Goal: Information Seeking & Learning: Learn about a topic

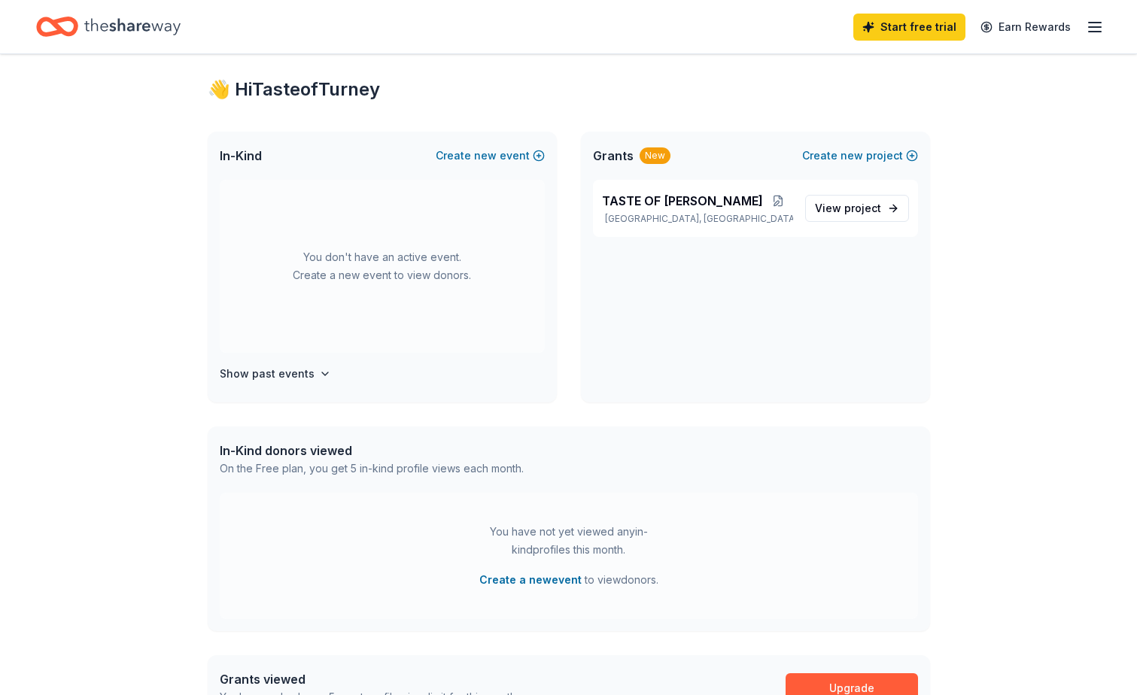
scroll to position [376, 0]
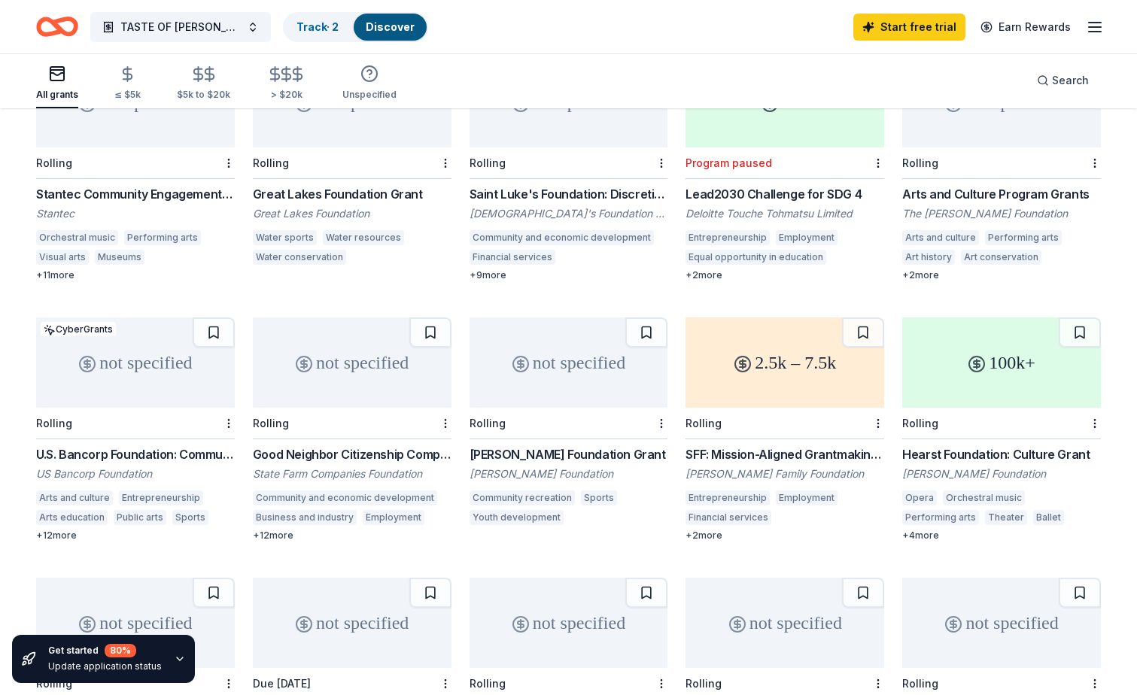
scroll to position [376, 0]
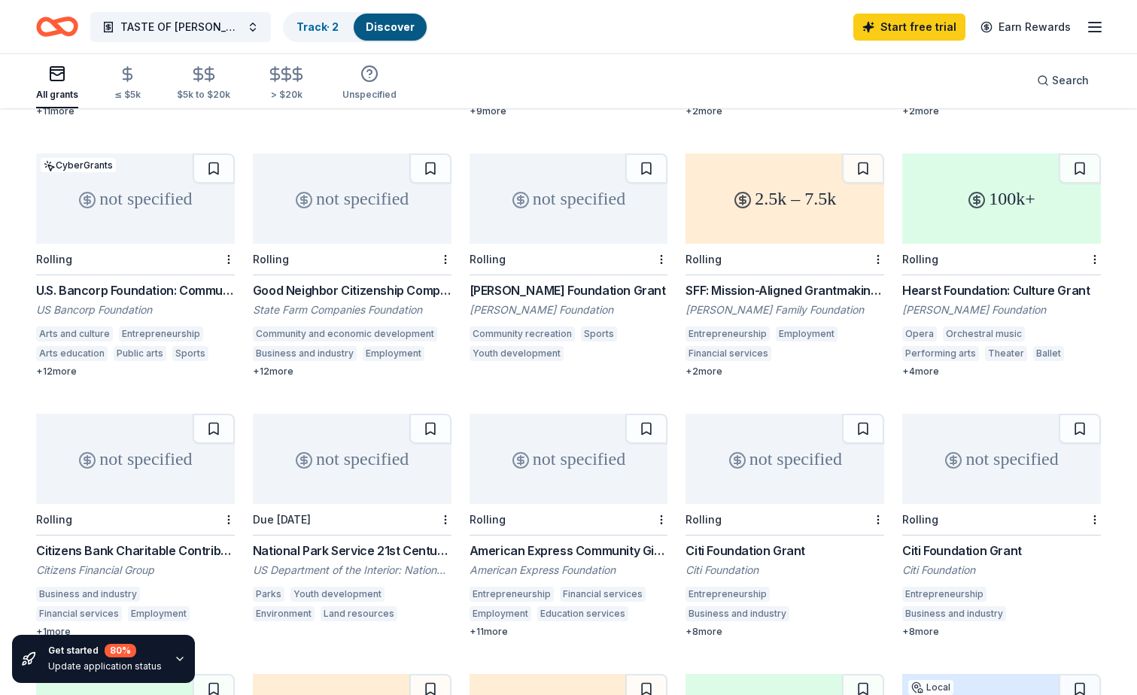
click at [544, 281] on div "[PERSON_NAME] Foundation Grant" at bounding box center [569, 290] width 199 height 18
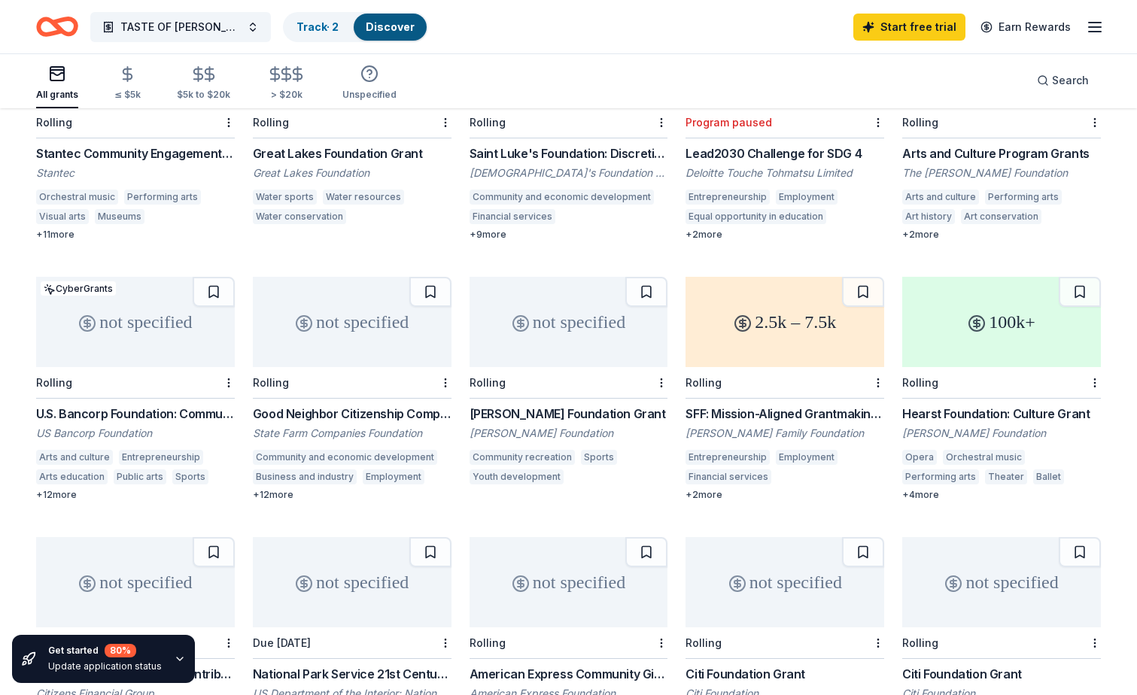
scroll to position [151, 0]
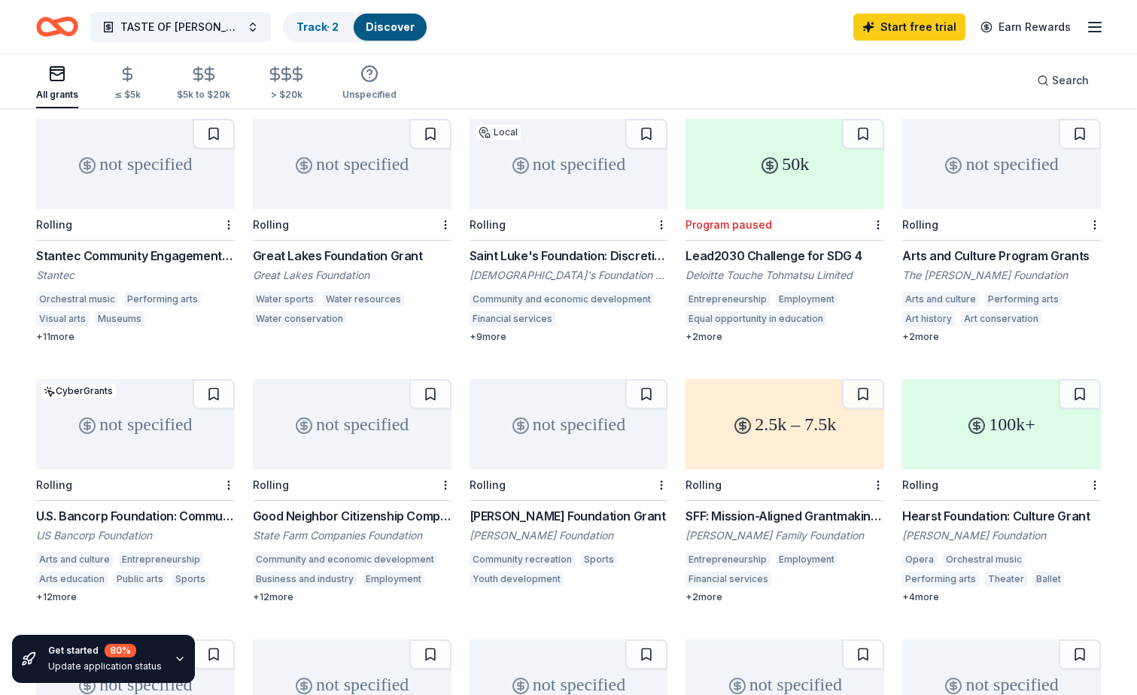
click at [117, 507] on div "U.S. Bancorp Foundation: Community Possible Grant Program" at bounding box center [135, 516] width 199 height 18
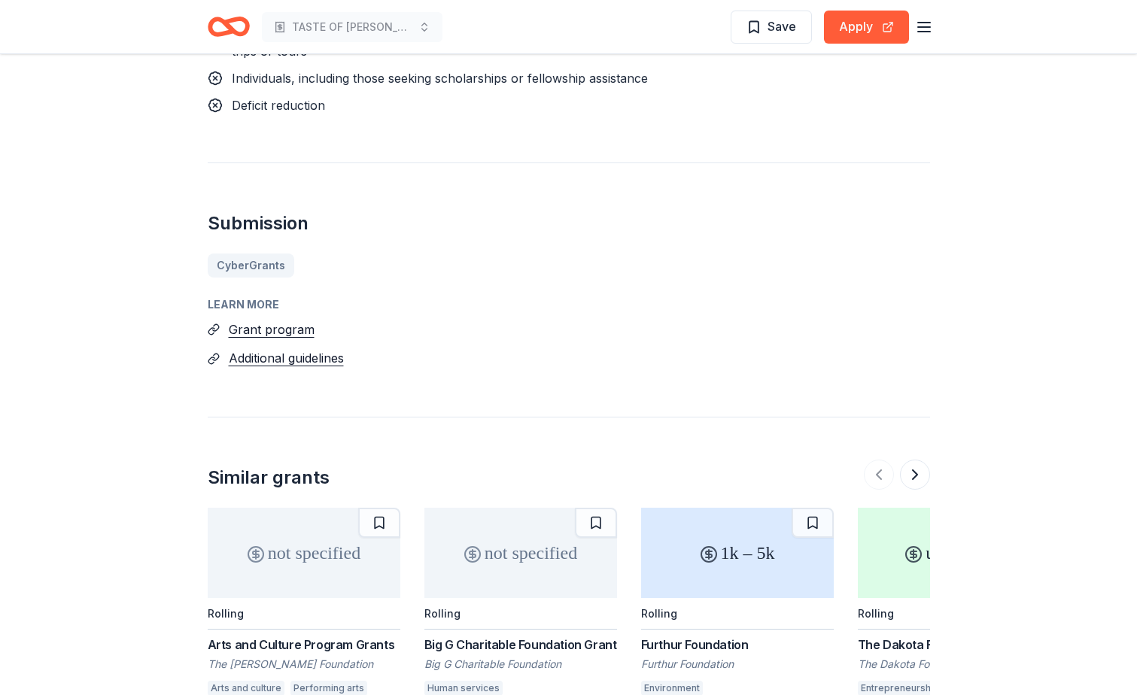
scroll to position [2107, 0]
click at [322, 355] on button "Additional guidelines" at bounding box center [286, 358] width 115 height 20
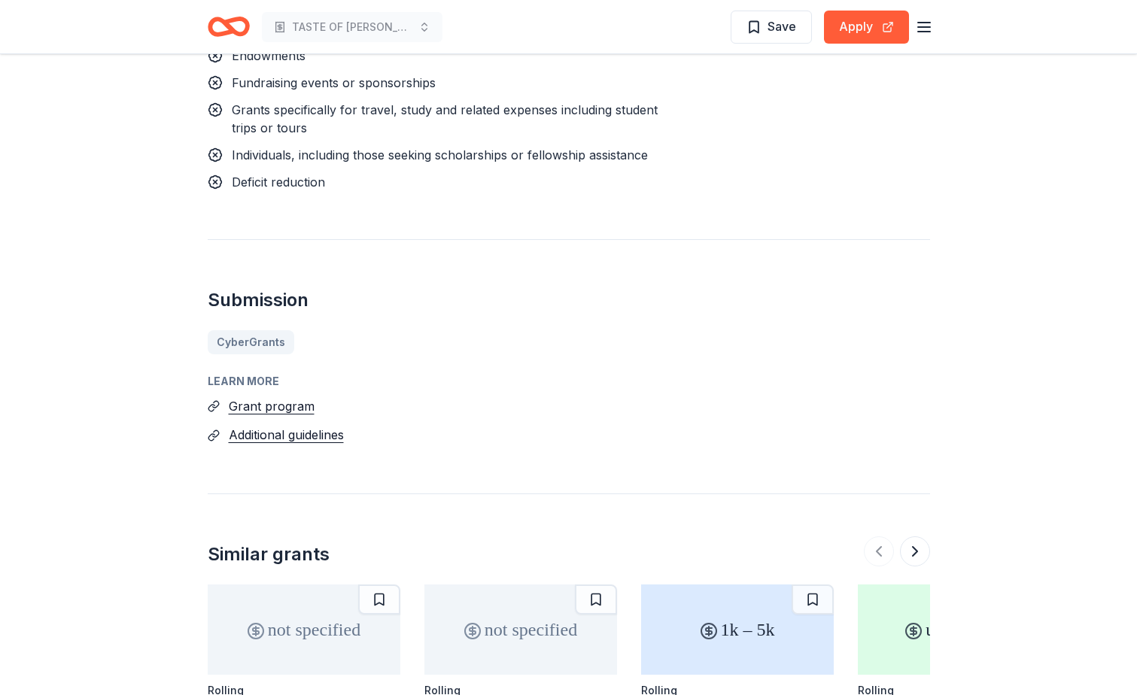
scroll to position [2032, 0]
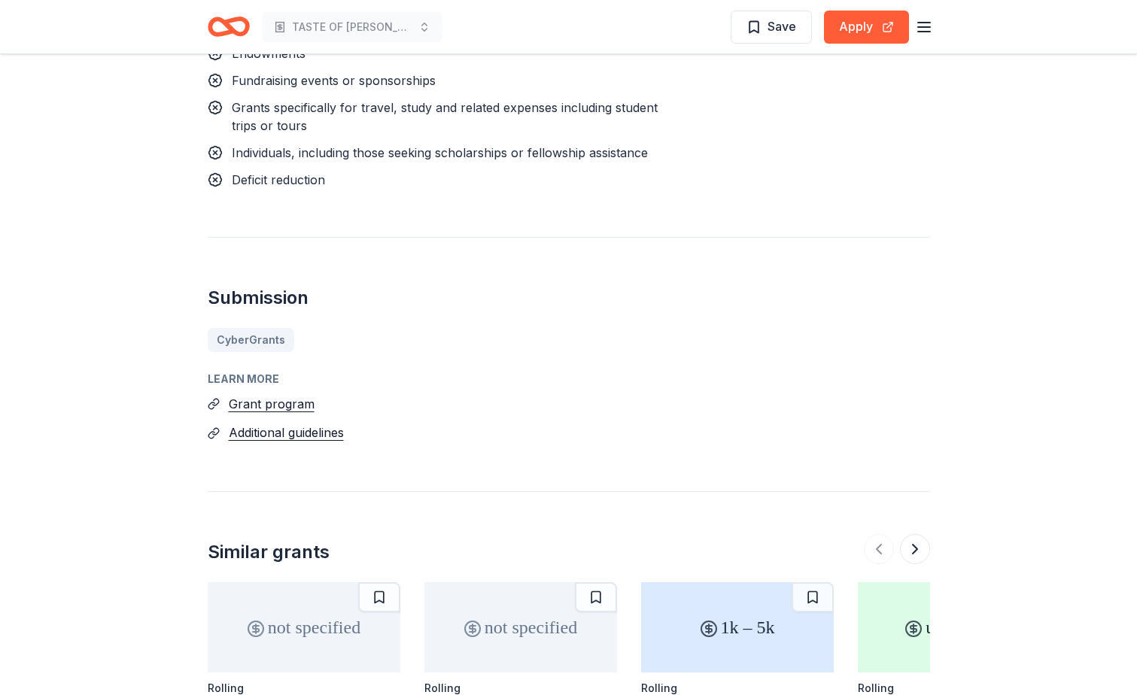
click at [266, 342] on div "CyberGrants" at bounding box center [569, 340] width 722 height 24
click at [269, 401] on button "Grant program" at bounding box center [272, 404] width 86 height 20
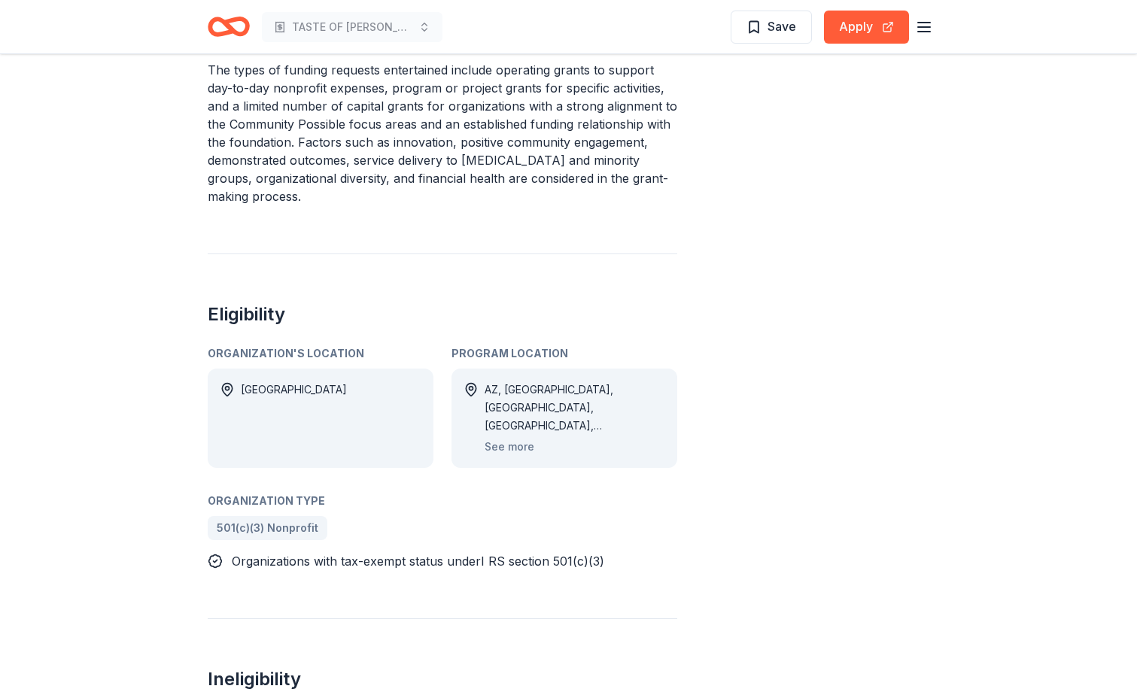
scroll to position [1129, 0]
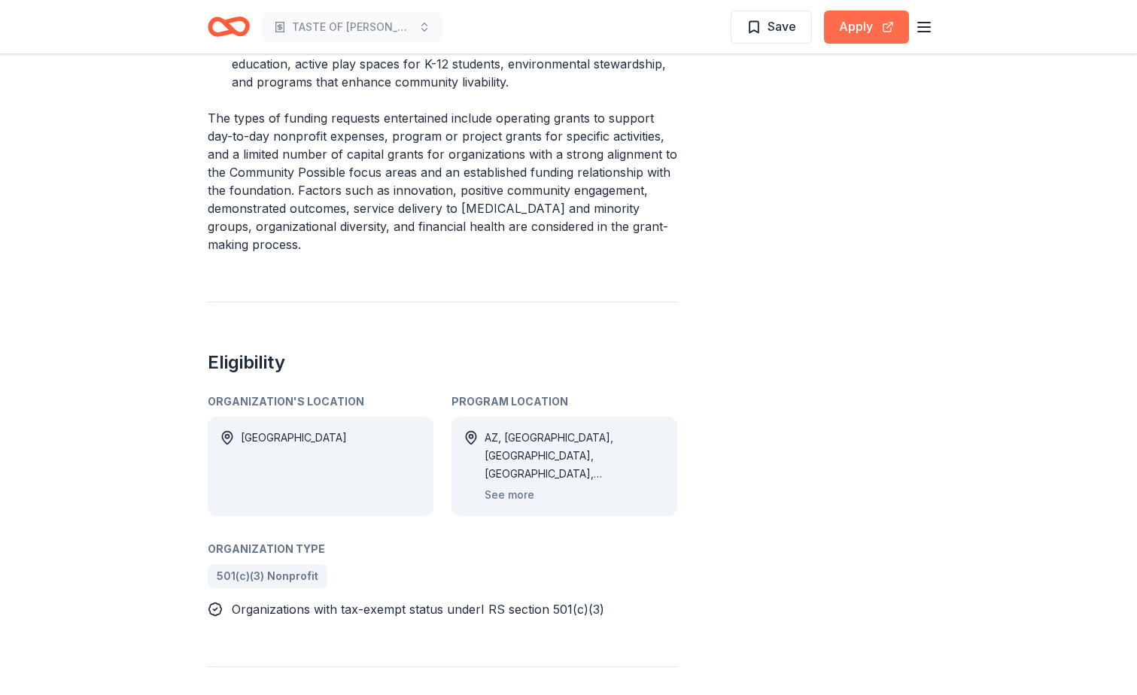
click at [865, 24] on button "Apply" at bounding box center [866, 27] width 85 height 33
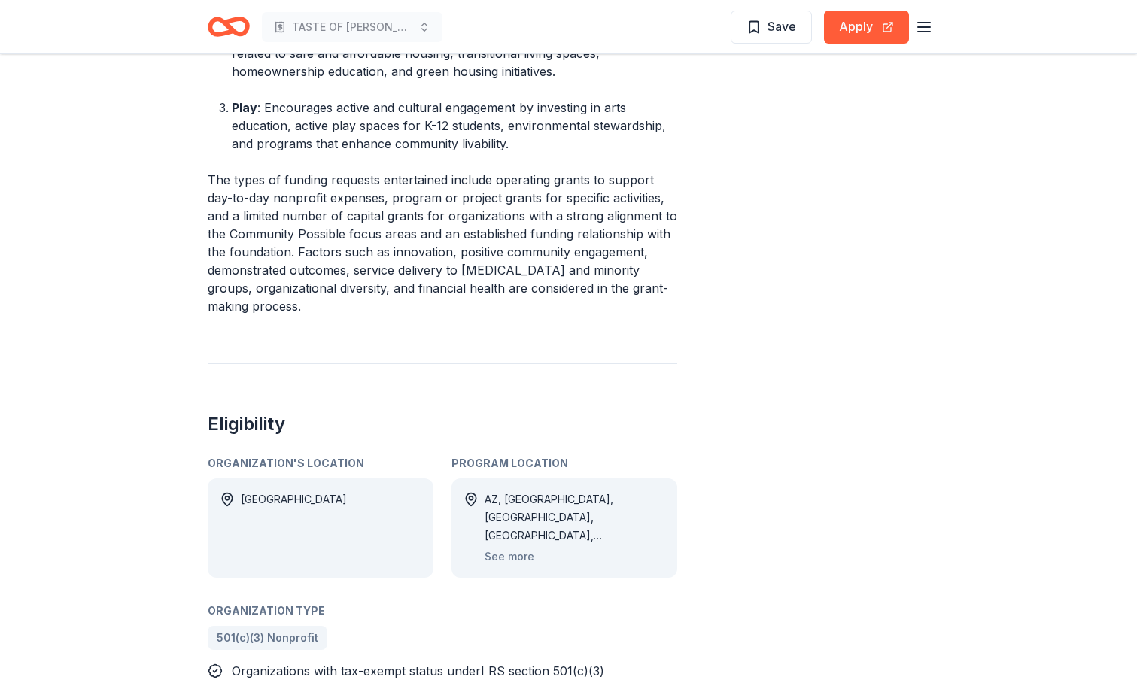
scroll to position [978, 0]
